Goal: Transaction & Acquisition: Purchase product/service

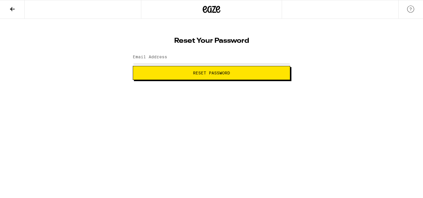
type input "[EMAIL_ADDRESS][DOMAIN_NAME]"
click at [198, 72] on span "Reset Password" at bounding box center [211, 73] width 37 height 4
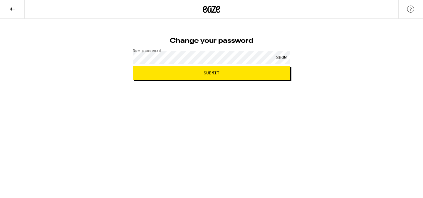
click at [182, 77] on button "Submit" at bounding box center [211, 73] width 157 height 14
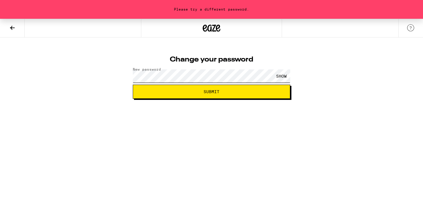
click at [133, 85] on button "Submit" at bounding box center [211, 92] width 157 height 14
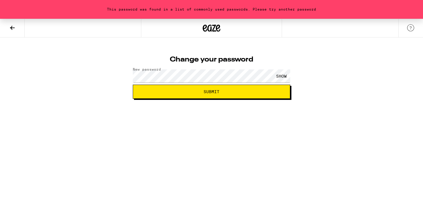
click at [197, 96] on button "Submit" at bounding box center [211, 92] width 157 height 14
click at [171, 83] on div "SHOW" at bounding box center [211, 76] width 157 height 17
click at [182, 88] on button "Submit" at bounding box center [211, 92] width 157 height 14
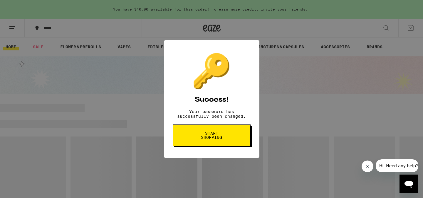
click at [213, 140] on span "Start shopping" at bounding box center [211, 135] width 30 height 8
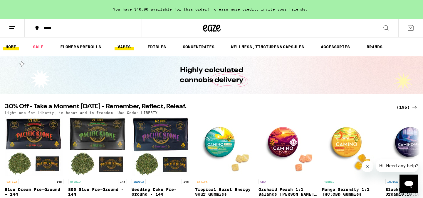
click at [126, 47] on link "VAPES" at bounding box center [123, 46] width 19 height 7
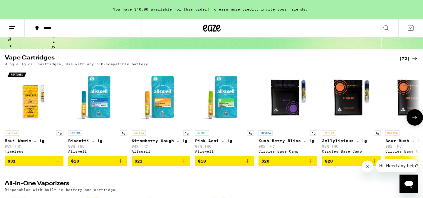
scroll to position [41, 0]
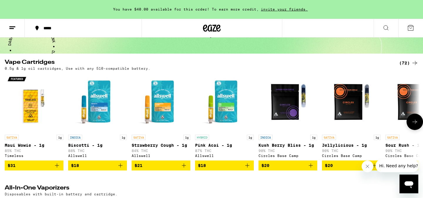
click at [415, 122] on icon at bounding box center [414, 122] width 5 height 4
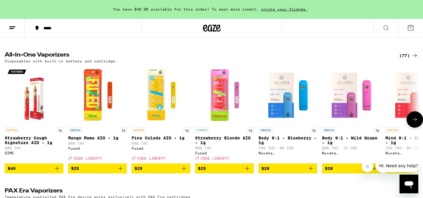
scroll to position [186, 0]
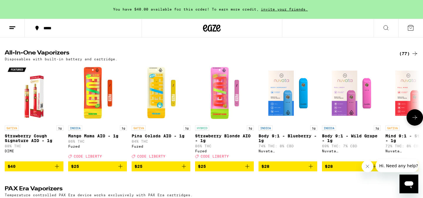
click at [415, 121] on icon at bounding box center [414, 117] width 7 height 7
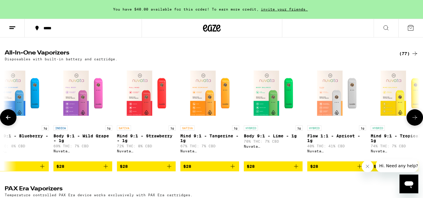
scroll to position [0, 349]
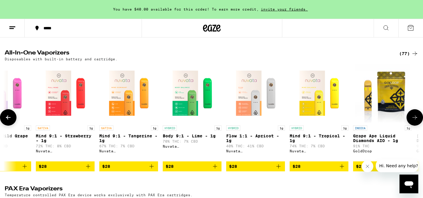
click at [415, 121] on icon at bounding box center [414, 117] width 7 height 7
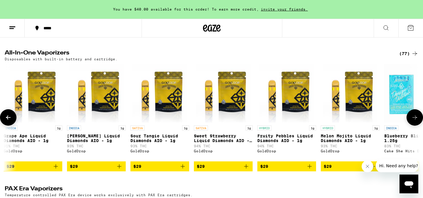
click at [415, 121] on icon at bounding box center [414, 117] width 7 height 7
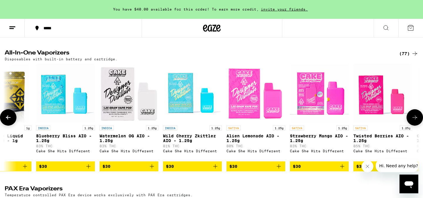
scroll to position [0, 1048]
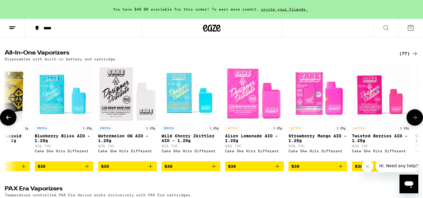
click at [415, 121] on icon at bounding box center [414, 117] width 7 height 7
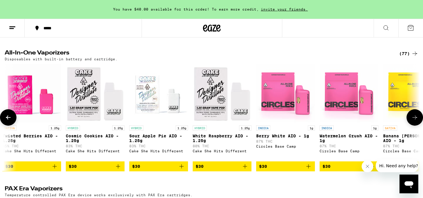
click at [415, 121] on icon at bounding box center [414, 117] width 7 height 7
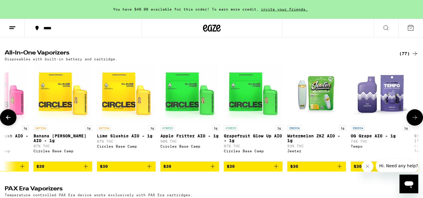
click at [415, 121] on icon at bounding box center [414, 117] width 7 height 7
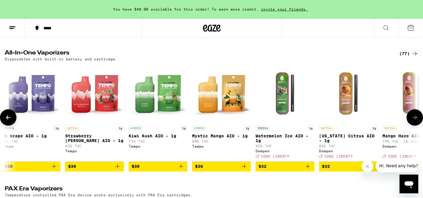
scroll to position [0, 2096]
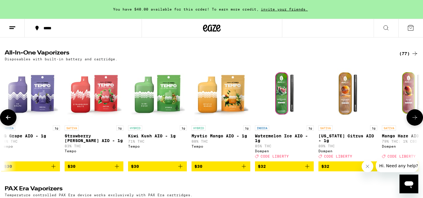
click at [415, 121] on icon at bounding box center [414, 117] width 7 height 7
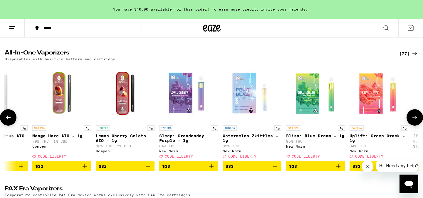
click at [415, 121] on icon at bounding box center [414, 117] width 7 height 7
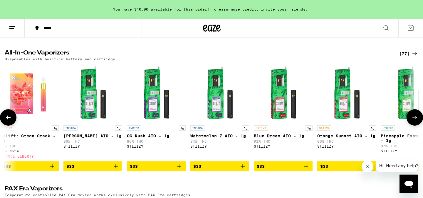
click at [415, 121] on icon at bounding box center [414, 117] width 7 height 7
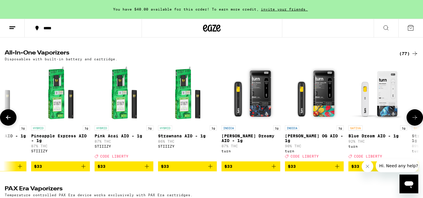
click at [415, 121] on icon at bounding box center [414, 117] width 7 height 7
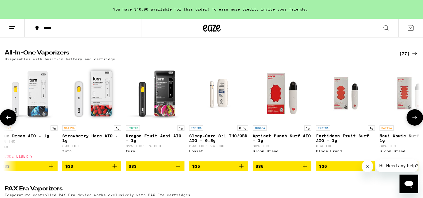
click at [415, 121] on icon at bounding box center [414, 117] width 7 height 7
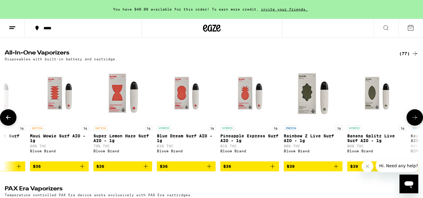
click at [415, 121] on icon at bounding box center [414, 117] width 7 height 7
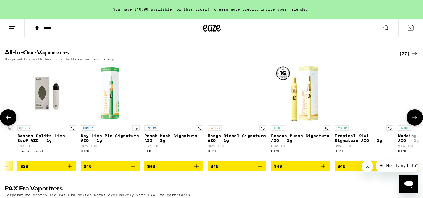
scroll to position [0, 4191]
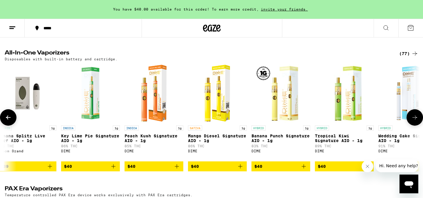
click at [415, 121] on icon at bounding box center [414, 117] width 7 height 7
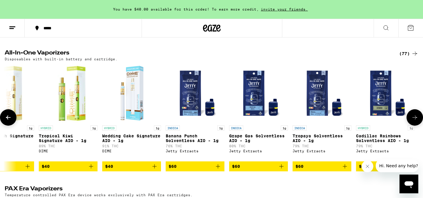
scroll to position [0, 4468]
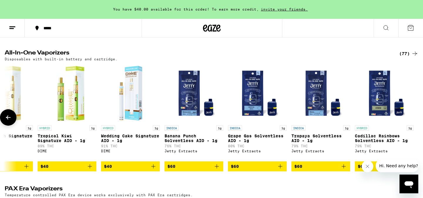
click at [11, 121] on icon at bounding box center [8, 117] width 7 height 7
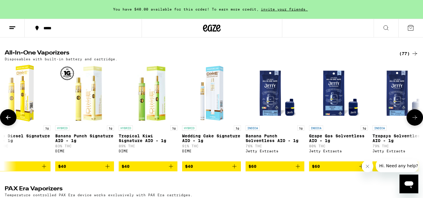
click at [11, 121] on icon at bounding box center [8, 117] width 7 height 7
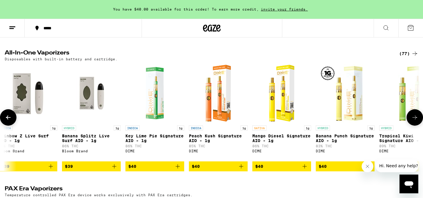
click at [11, 121] on icon at bounding box center [8, 117] width 7 height 7
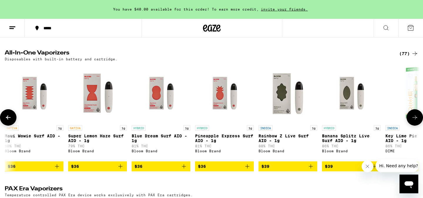
click at [11, 121] on icon at bounding box center [8, 117] width 7 height 7
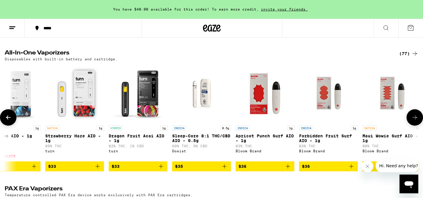
click at [11, 121] on icon at bounding box center [8, 117] width 7 height 7
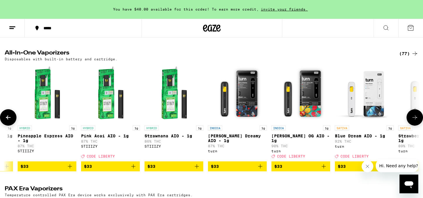
click at [11, 121] on icon at bounding box center [8, 117] width 7 height 7
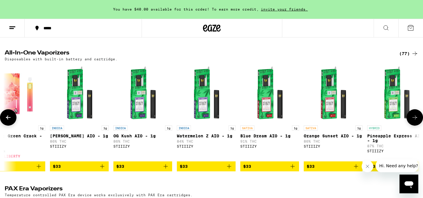
click at [11, 121] on icon at bounding box center [8, 117] width 7 height 7
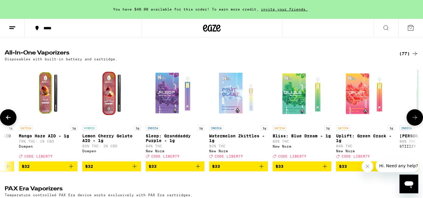
click at [11, 121] on icon at bounding box center [8, 117] width 7 height 7
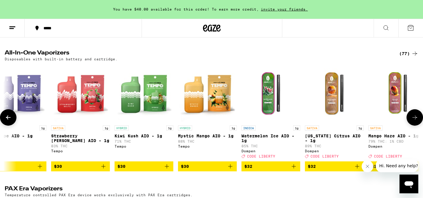
click at [11, 121] on icon at bounding box center [8, 117] width 7 height 7
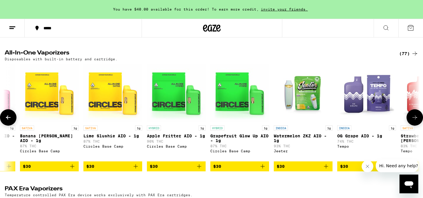
click at [11, 121] on icon at bounding box center [8, 117] width 7 height 7
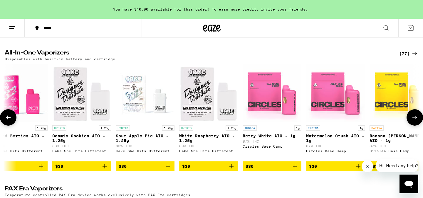
click at [11, 121] on icon at bounding box center [8, 117] width 7 height 7
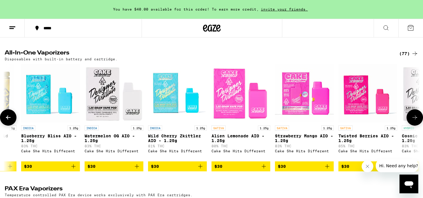
click at [11, 121] on icon at bounding box center [8, 117] width 7 height 7
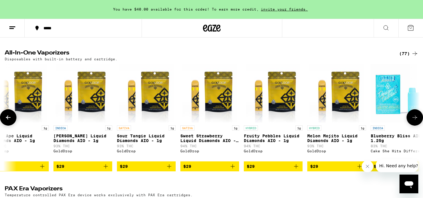
click at [11, 121] on icon at bounding box center [8, 117] width 7 height 7
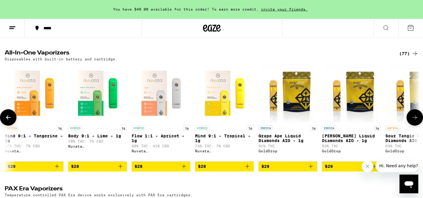
scroll to position [0, 363]
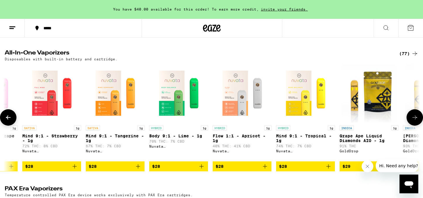
click at [9, 121] on icon at bounding box center [8, 117] width 7 height 7
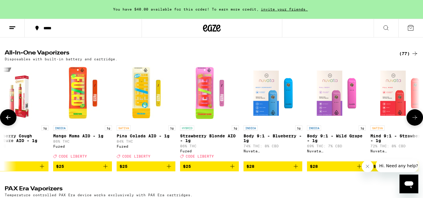
scroll to position [0, 14]
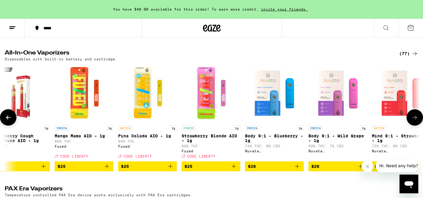
click at [233, 170] on icon "Add to bag" at bounding box center [233, 166] width 7 height 7
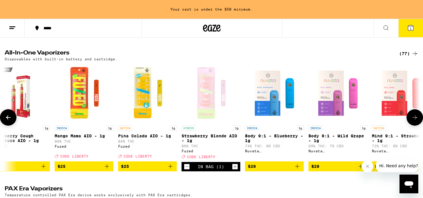
click at [233, 171] on icon "Increment" at bounding box center [234, 166] width 5 height 7
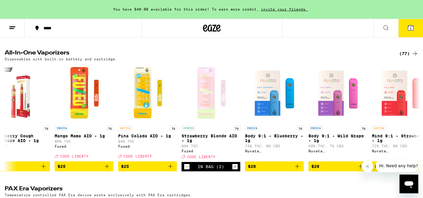
click at [410, 31] on icon at bounding box center [410, 27] width 7 height 7
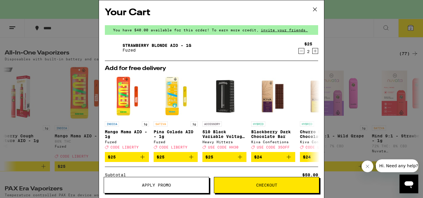
click at [315, 7] on icon at bounding box center [314, 9] width 9 height 9
